Goal: Information Seeking & Learning: Learn about a topic

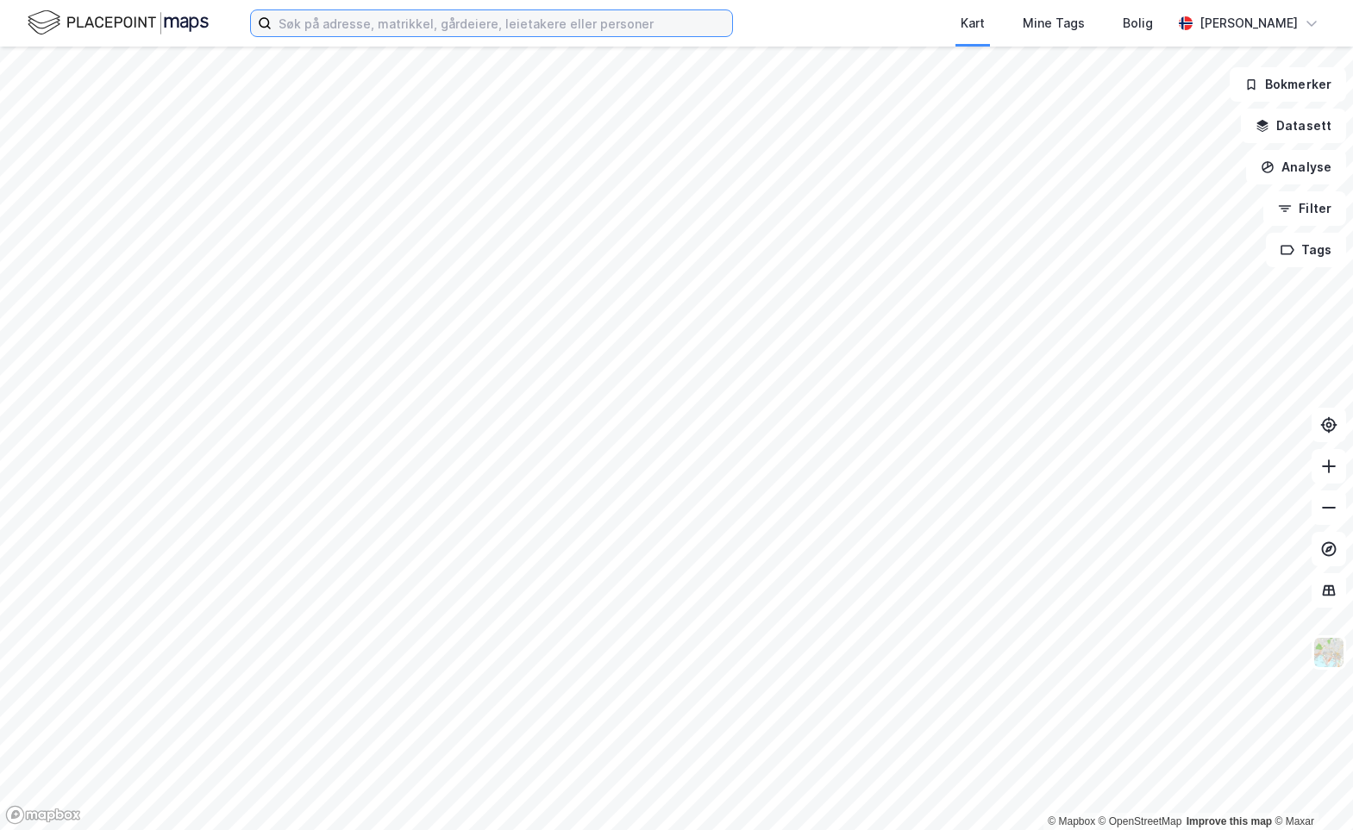
drag, startPoint x: 0, startPoint y: 0, endPoint x: 398, endPoint y: 30, distance: 399.4
click at [398, 30] on input at bounding box center [502, 23] width 460 height 26
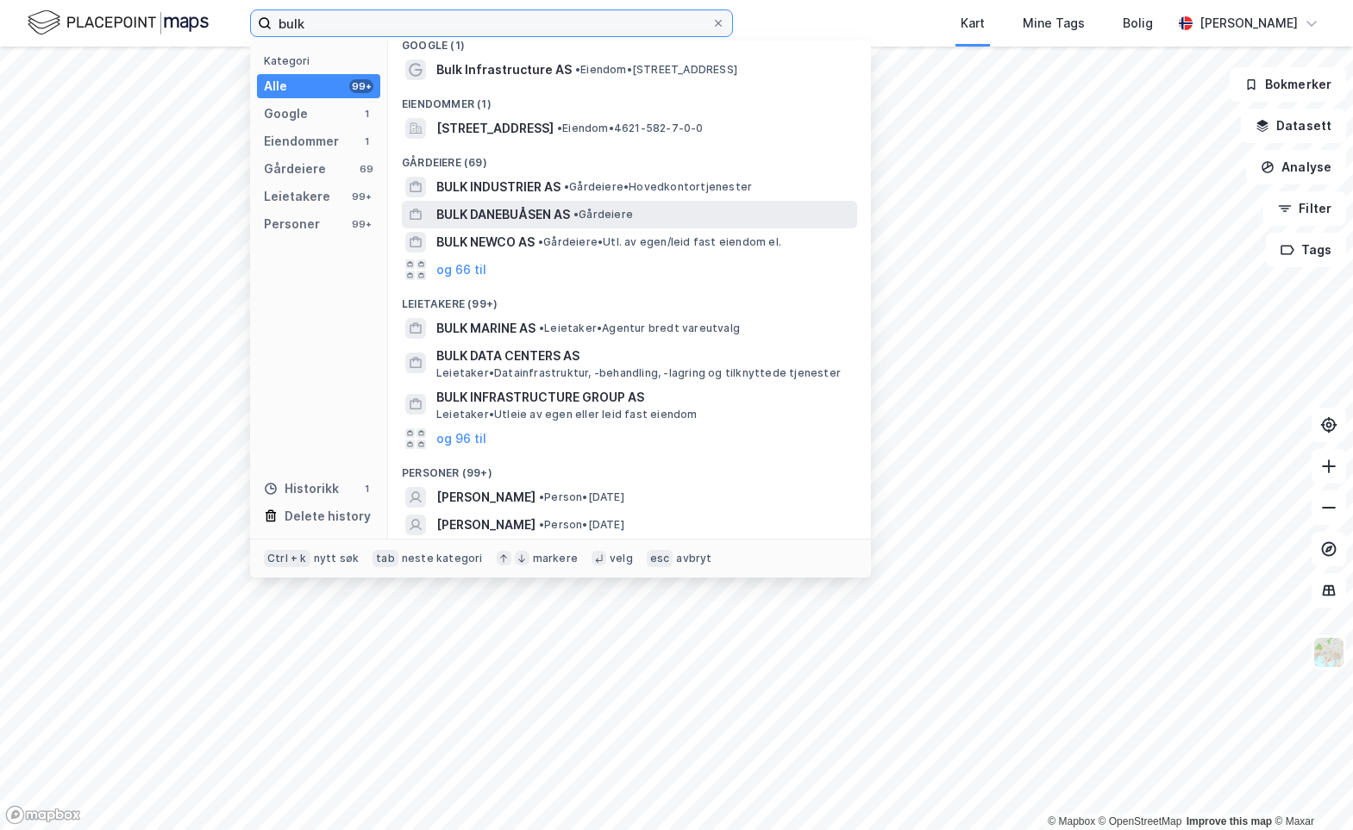
scroll to position [16, 0]
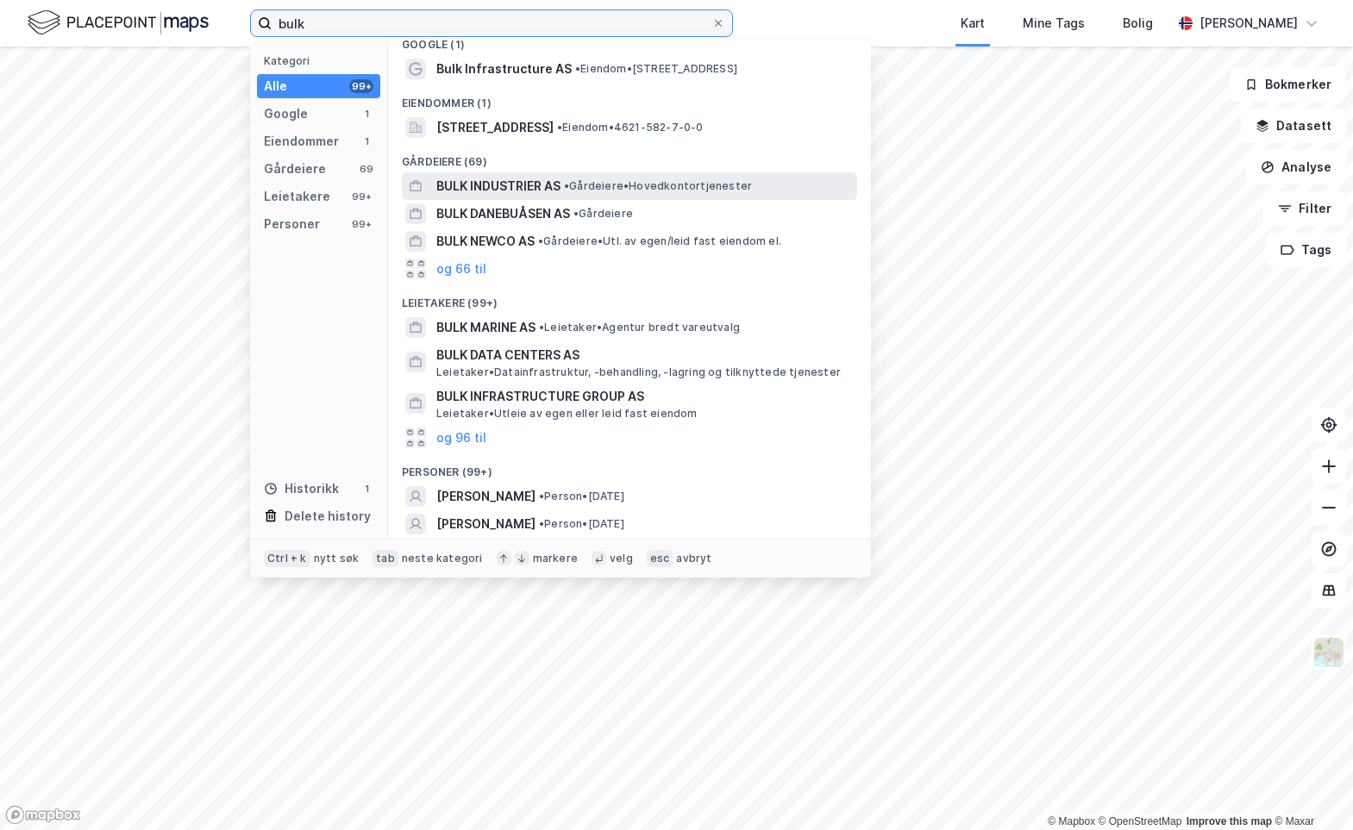
type input "bulk"
click at [590, 186] on span "• Gårdeiere • Hovedkontortjenester" at bounding box center [658, 186] width 188 height 14
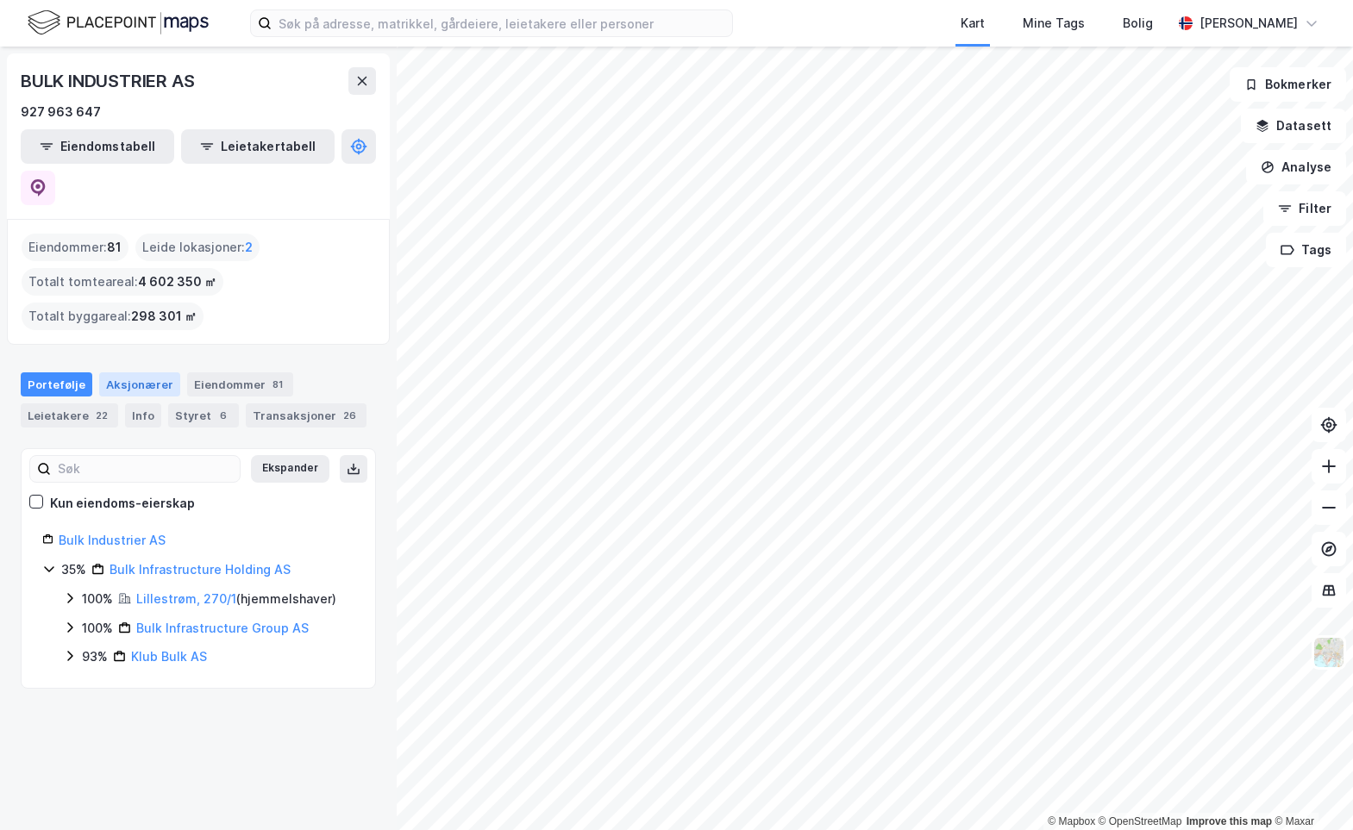
click at [126, 372] on div "Aksjonærer" at bounding box center [139, 384] width 81 height 24
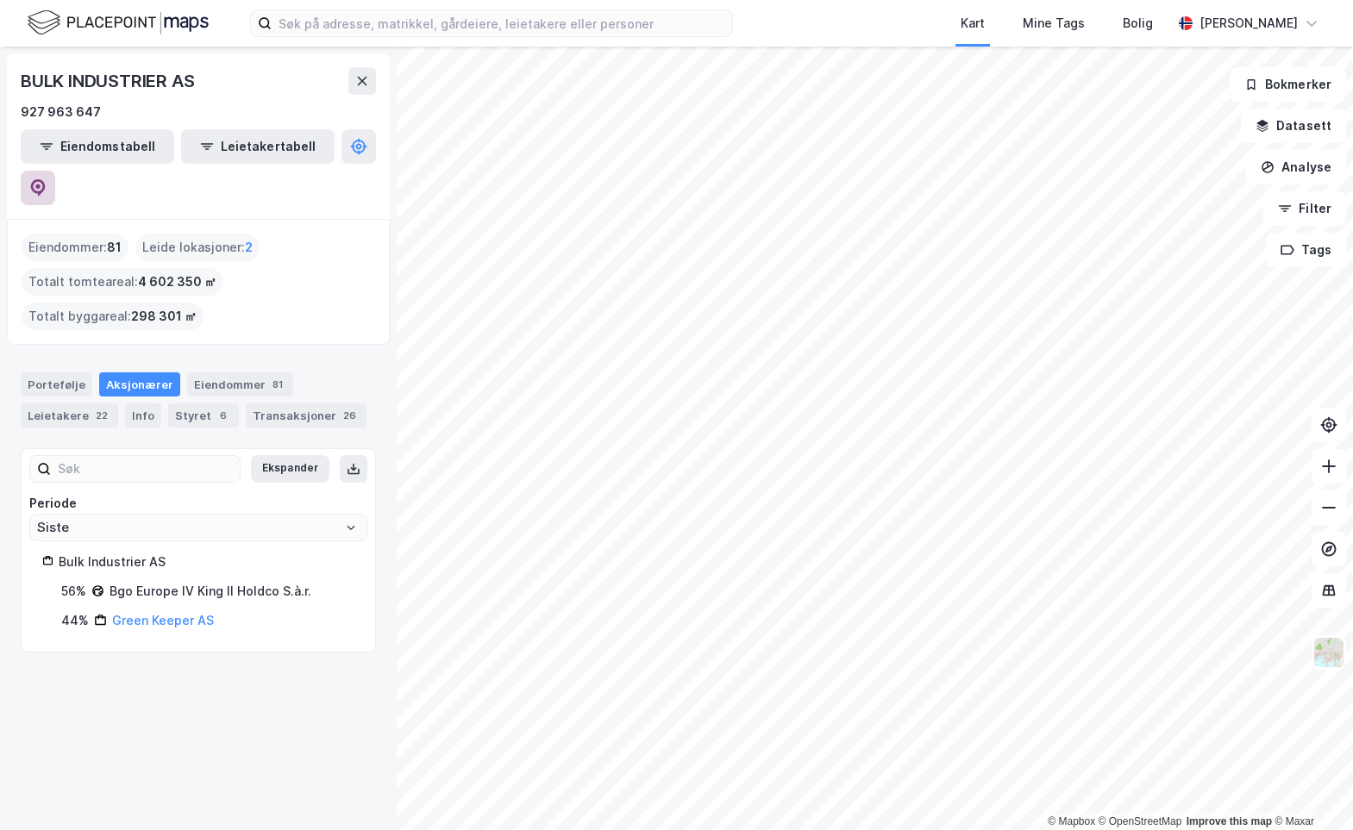
click at [55, 171] on button at bounding box center [38, 188] width 34 height 34
click at [1320, 511] on icon at bounding box center [1328, 507] width 17 height 17
click at [1333, 472] on icon at bounding box center [1328, 466] width 17 height 17
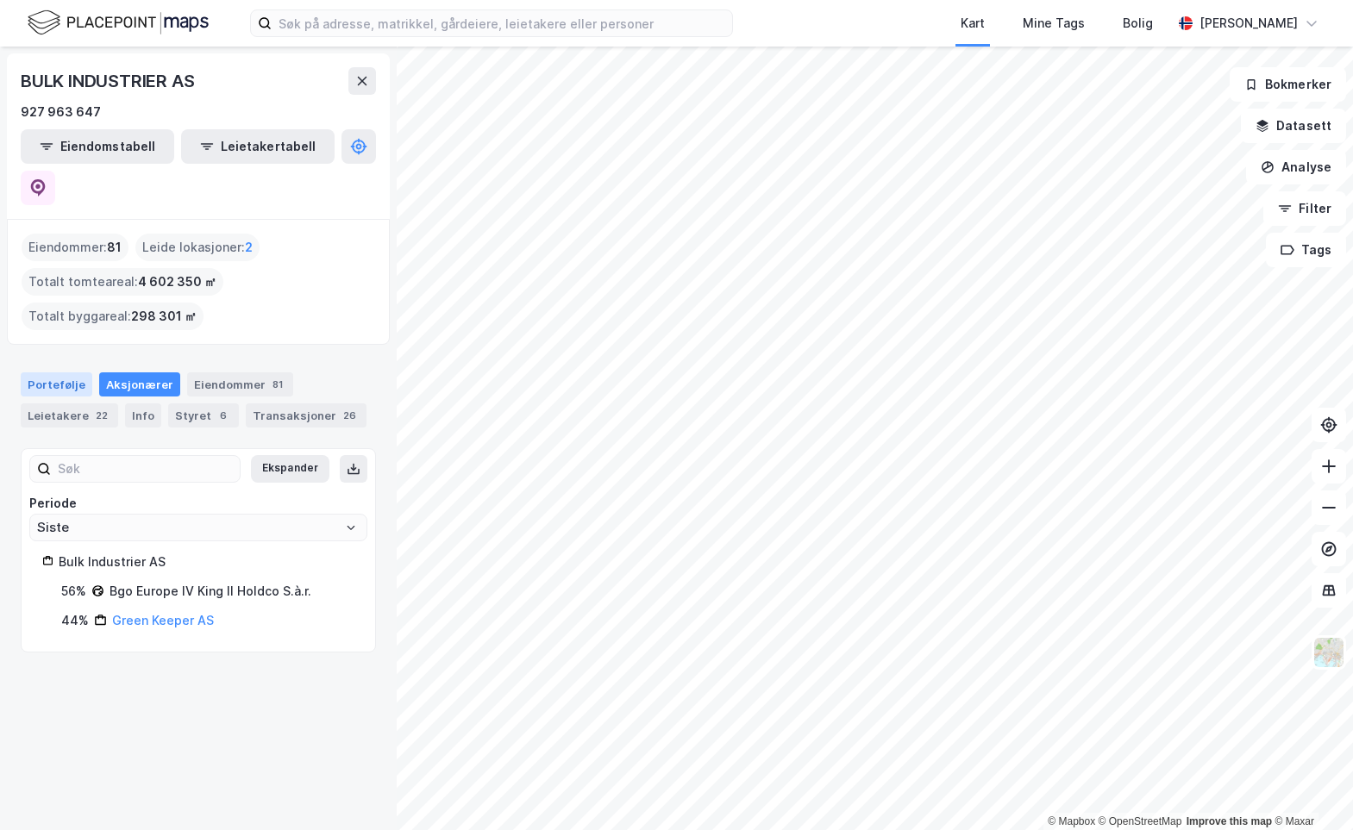
click at [77, 372] on div "Portefølje" at bounding box center [57, 384] width 72 height 24
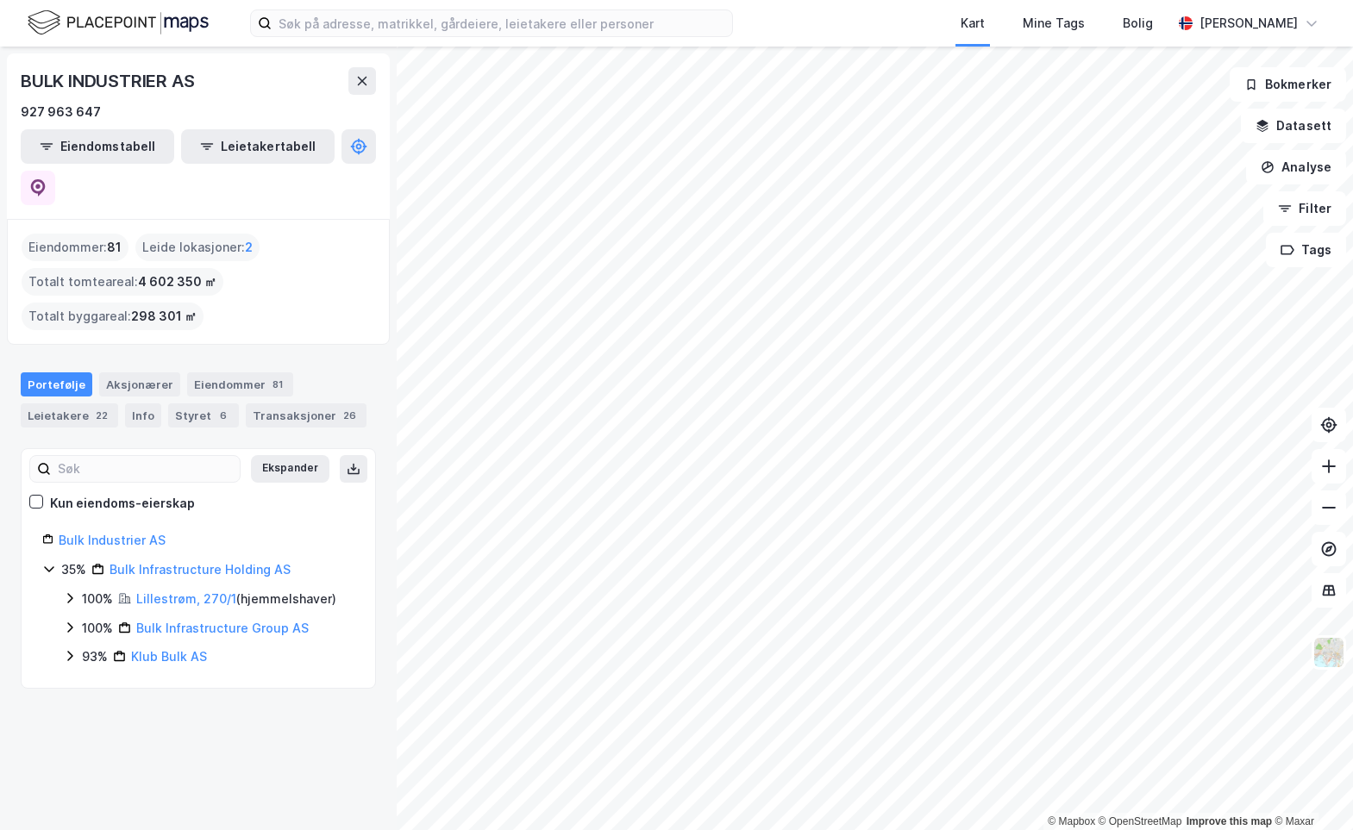
click at [64, 621] on icon at bounding box center [70, 628] width 14 height 14
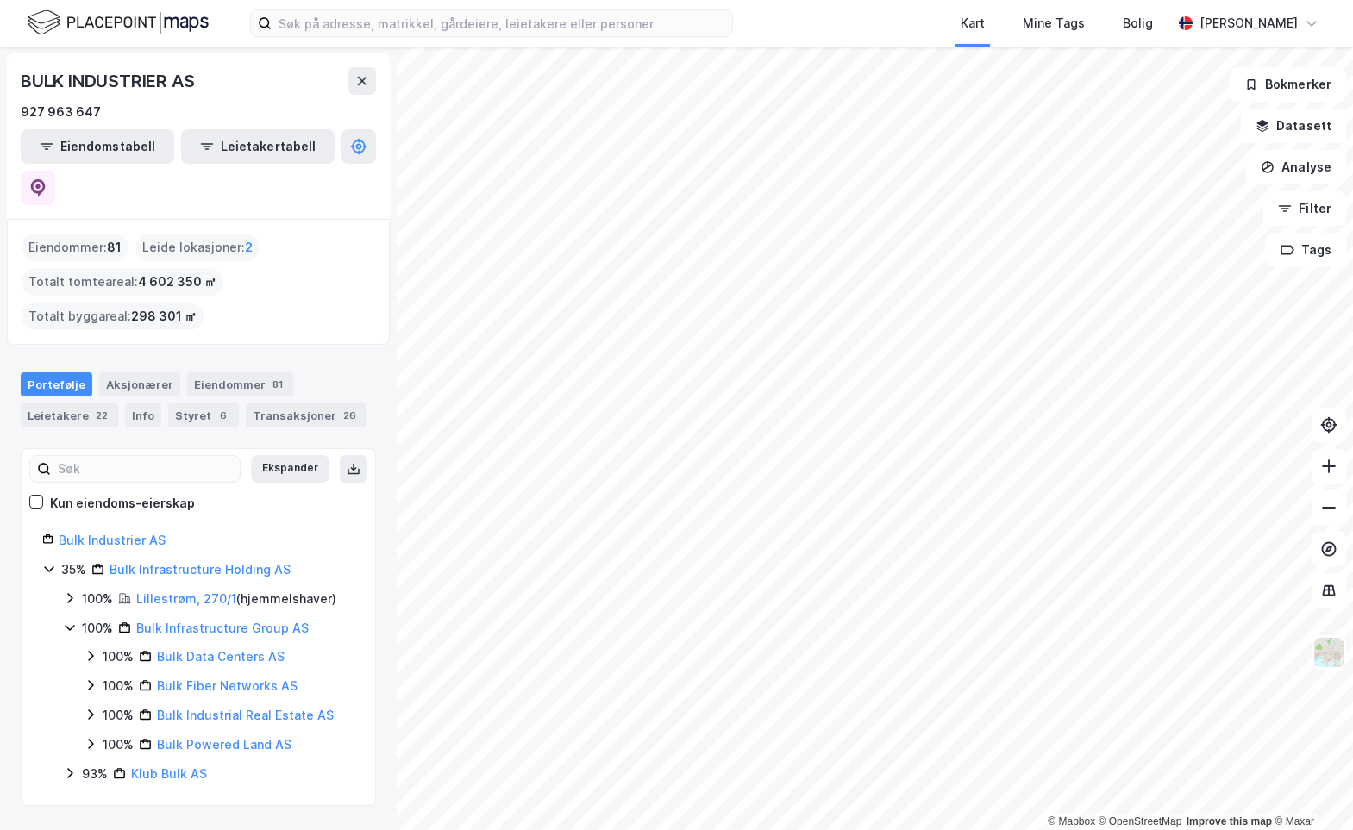
click at [68, 766] on icon at bounding box center [70, 773] width 14 height 14
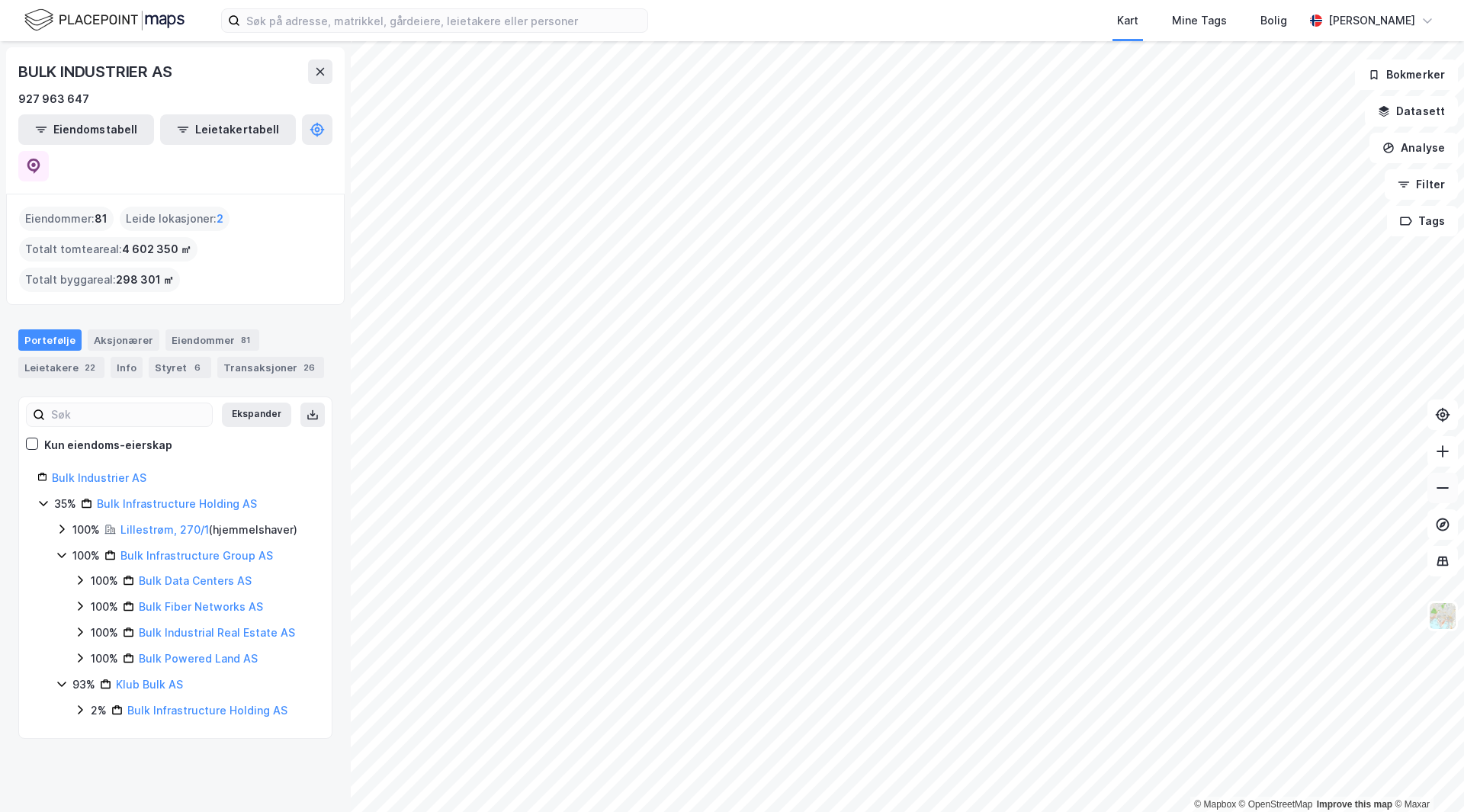
click at [1196, 490] on icon at bounding box center [1442, 487] width 15 height 15
click at [1196, 445] on icon at bounding box center [1442, 451] width 15 height 15
click at [81, 628] on icon at bounding box center [80, 632] width 4 height 9
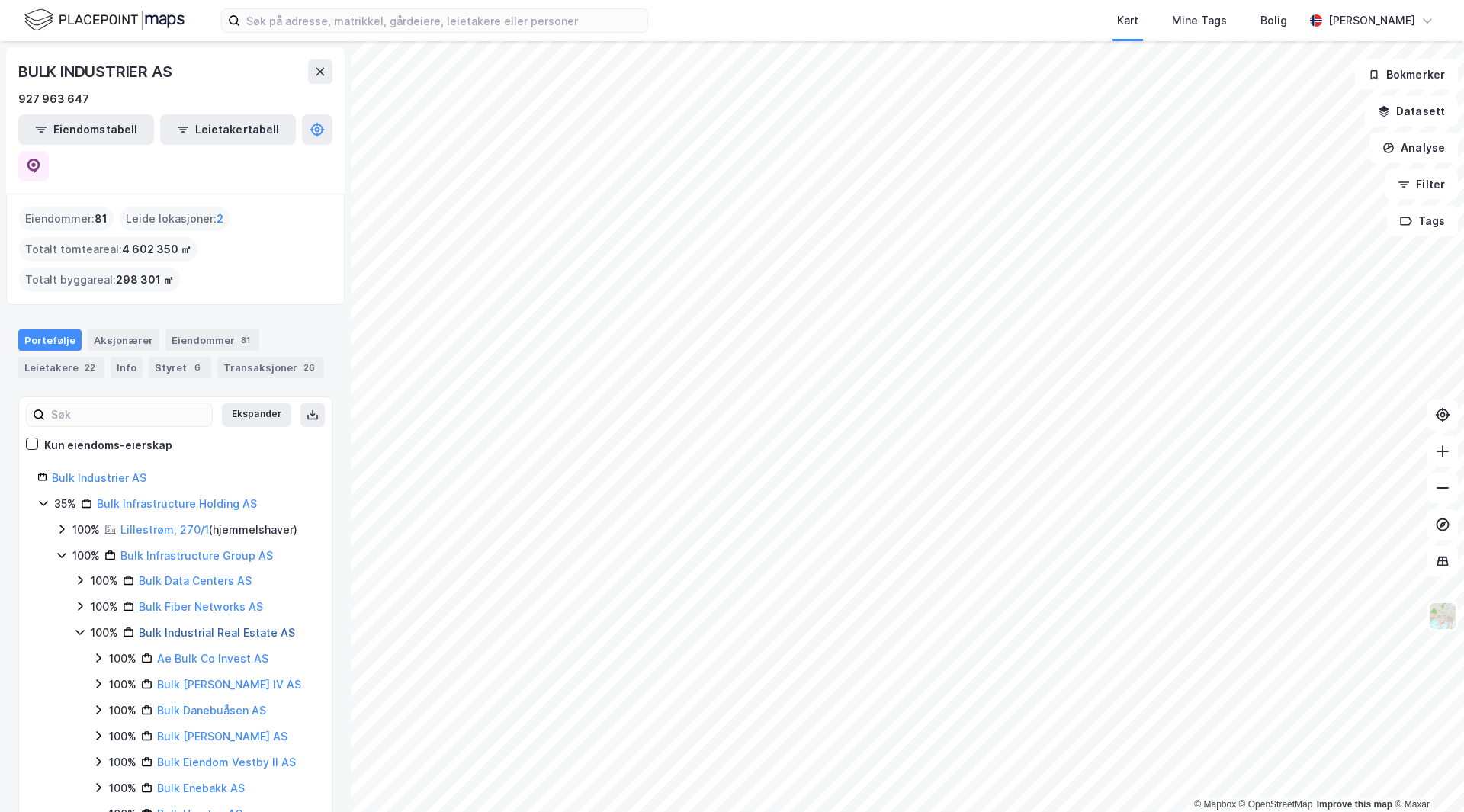
click at [218, 626] on link "Bulk Industrial Real Estate AS" at bounding box center [217, 632] width 157 height 13
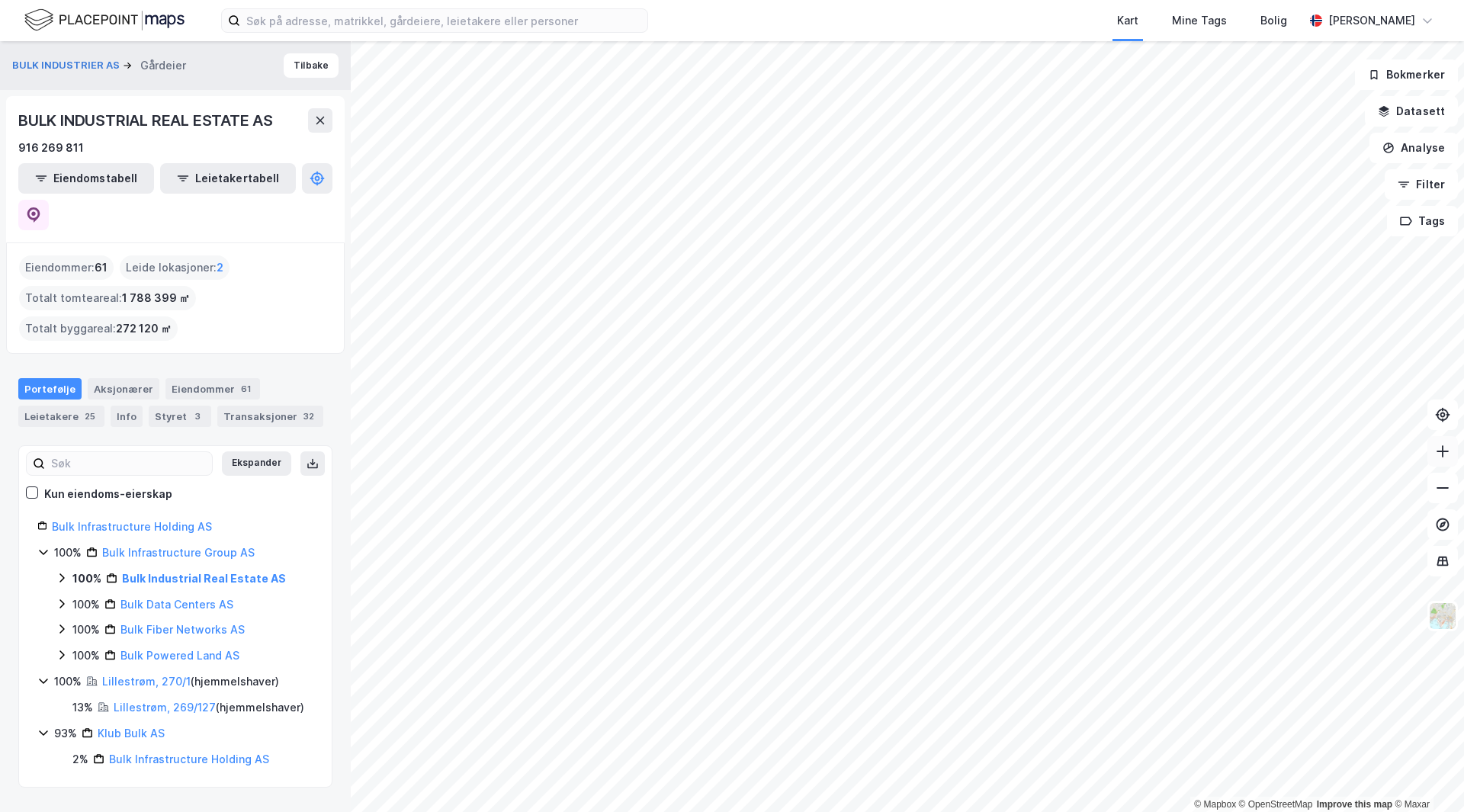
click at [1196, 462] on button at bounding box center [1443, 451] width 30 height 30
click at [1196, 455] on icon at bounding box center [1442, 451] width 15 height 15
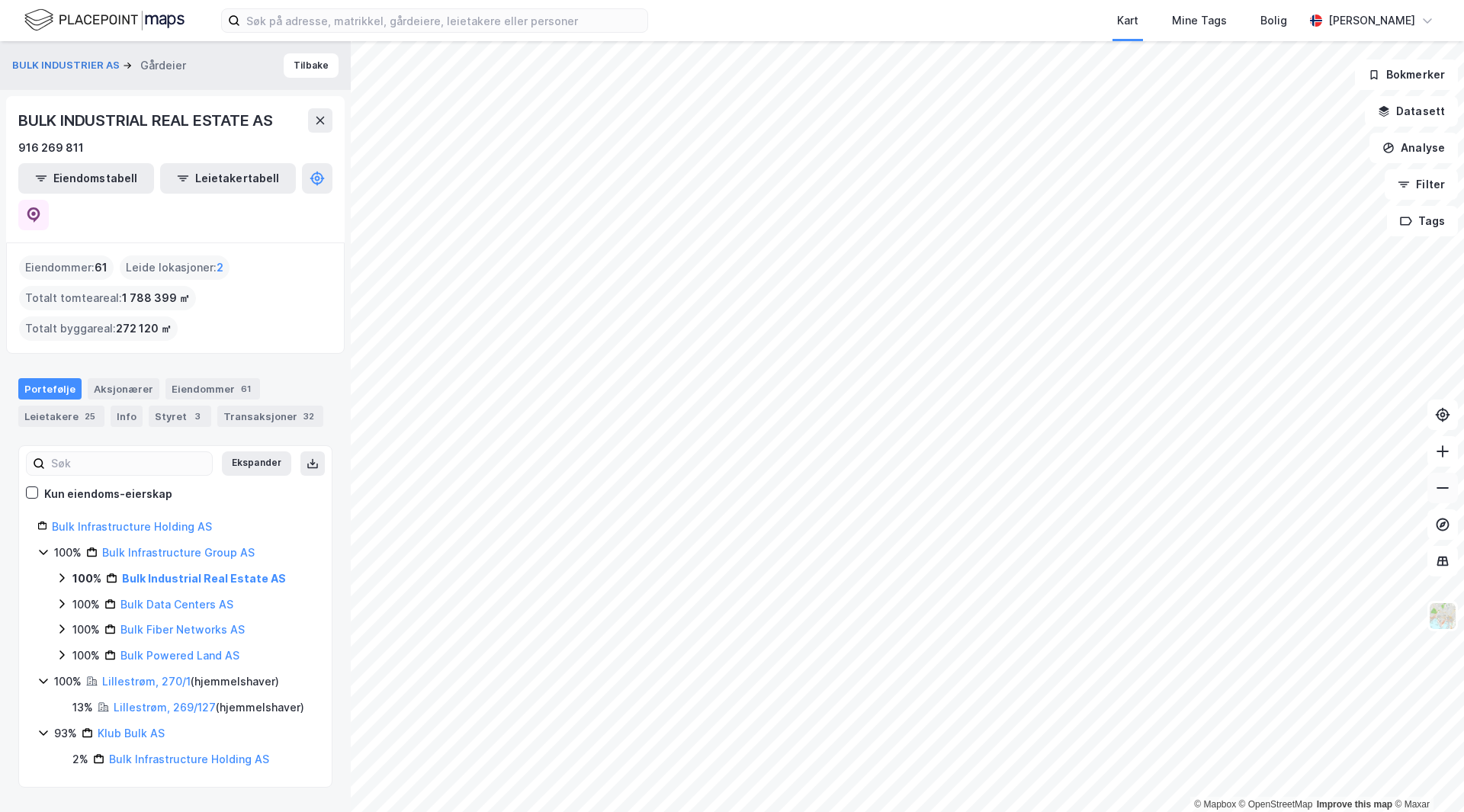
click at [1196, 482] on icon at bounding box center [1442, 487] width 15 height 15
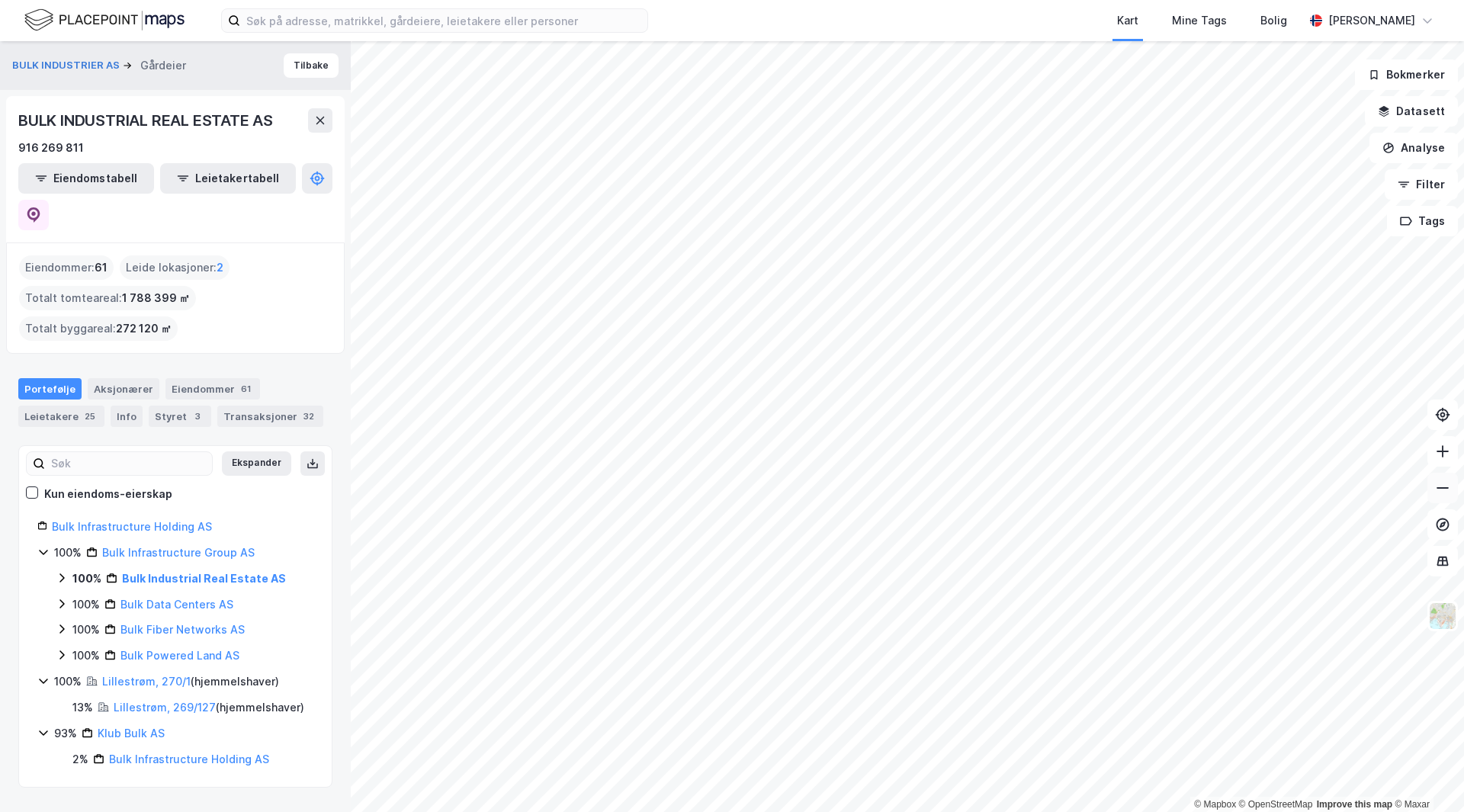
click at [1196, 482] on icon at bounding box center [1442, 487] width 15 height 15
click at [1196, 447] on icon at bounding box center [1442, 451] width 15 height 15
click at [1196, 450] on icon at bounding box center [1442, 451] width 15 height 15
click at [1196, 463] on button at bounding box center [1443, 451] width 30 height 30
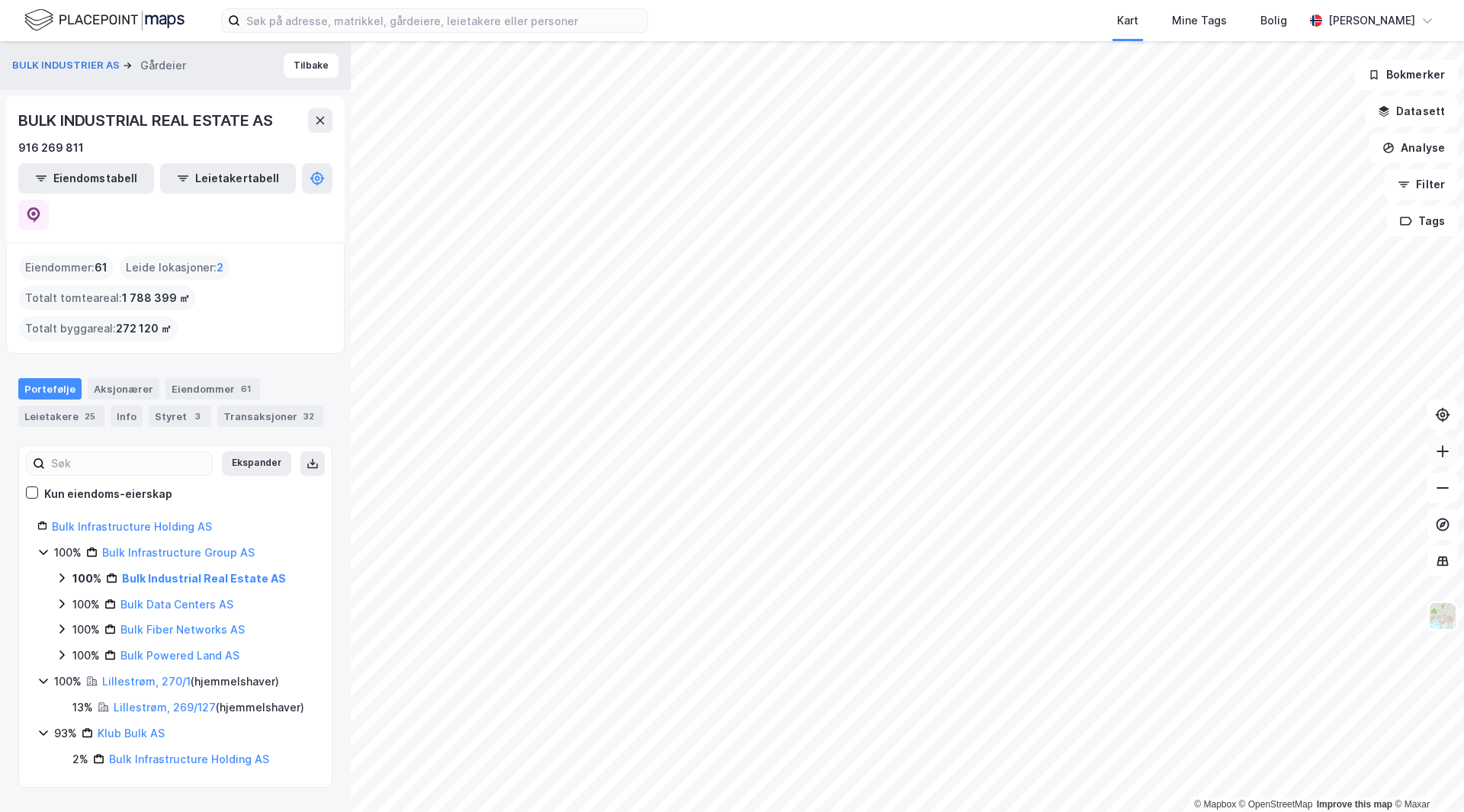
click at [1196, 463] on button at bounding box center [1443, 451] width 30 height 30
click at [1196, 452] on button at bounding box center [1443, 451] width 30 height 30
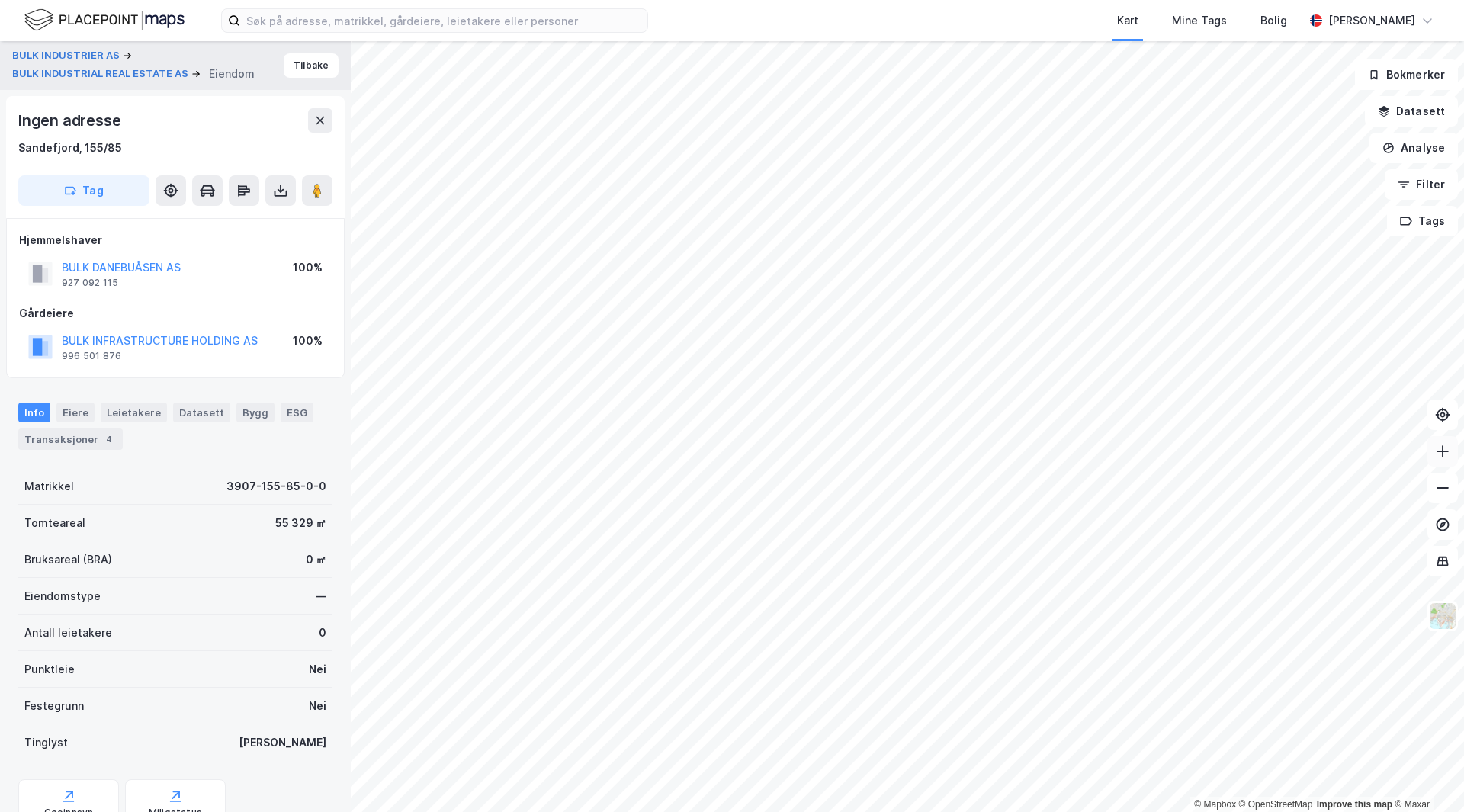
click at [1196, 456] on icon at bounding box center [1442, 451] width 15 height 15
click at [1196, 493] on icon at bounding box center [1442, 487] width 15 height 15
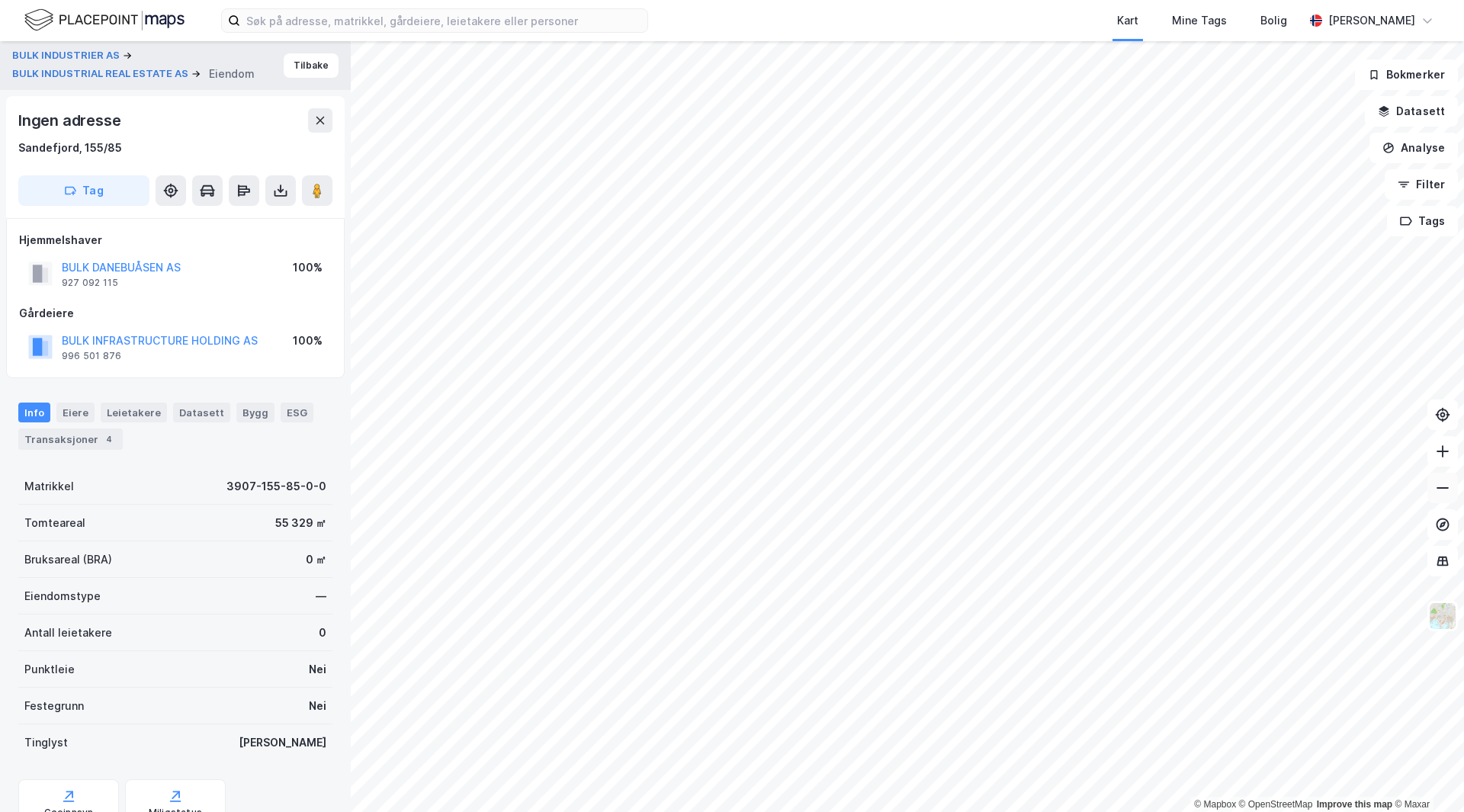
click at [1196, 493] on icon at bounding box center [1442, 487] width 15 height 15
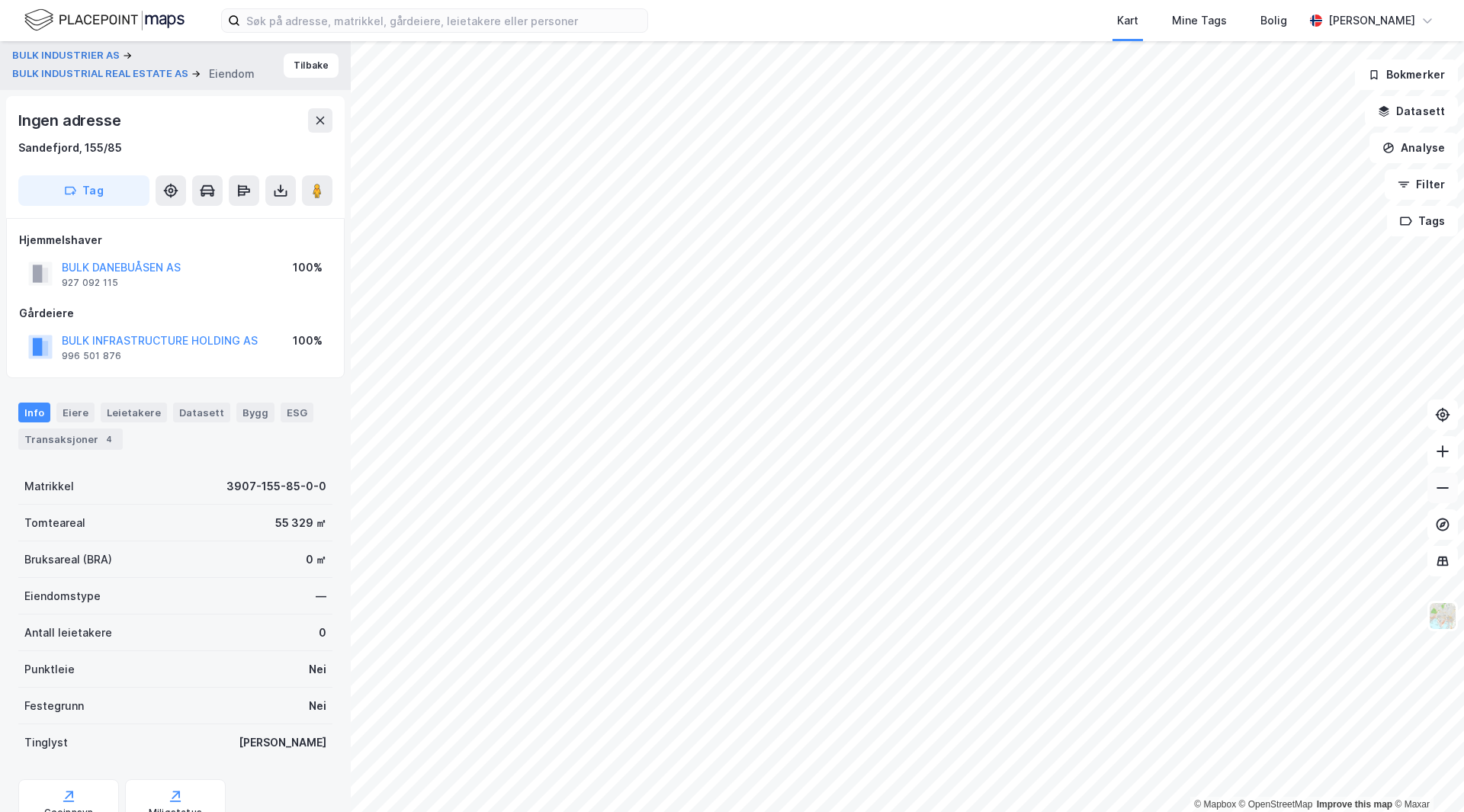
click at [1196, 493] on icon at bounding box center [1442, 487] width 15 height 15
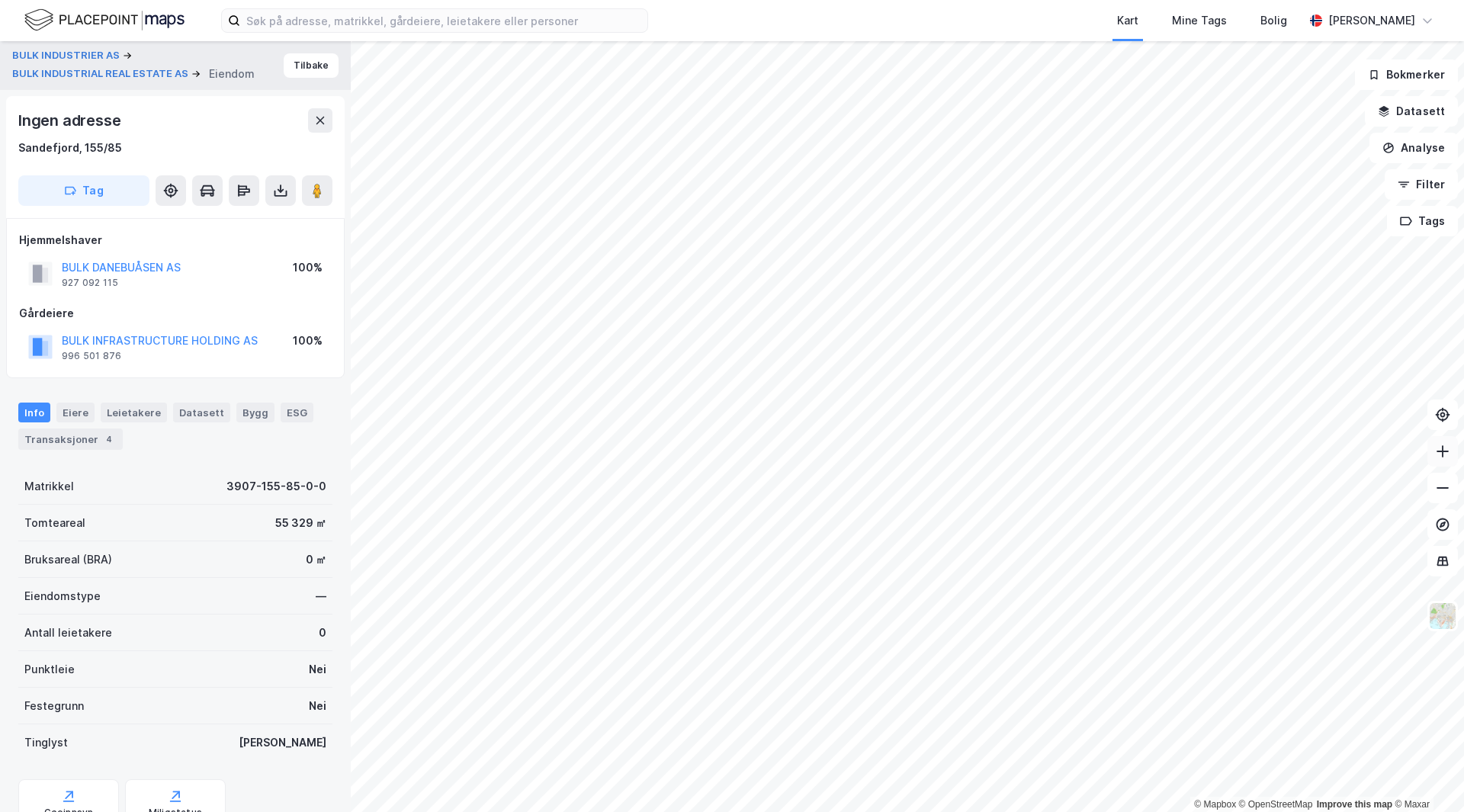
click at [1196, 451] on icon at bounding box center [1443, 451] width 12 height 2
click at [1196, 502] on button at bounding box center [1443, 487] width 30 height 30
click at [276, 52] on div "BULK INDUSTRIER AS BULK INDUSTRIAL REAL ESTATE AS Eiendom Tilbake" at bounding box center [175, 65] width 351 height 49
click at [303, 66] on button "Tilbake" at bounding box center [311, 65] width 55 height 25
